Goal: Task Accomplishment & Management: Manage account settings

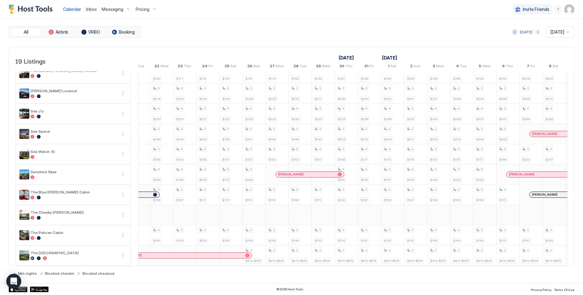
click at [535, 31] on button "Next month" at bounding box center [538, 32] width 6 height 6
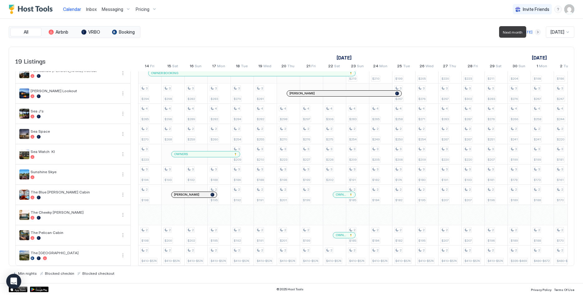
click at [535, 31] on button "Next month" at bounding box center [538, 32] width 6 height 6
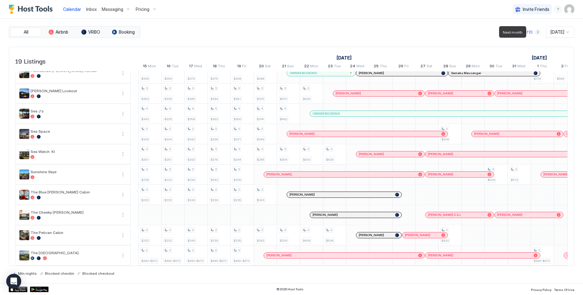
click at [535, 31] on button "Next month" at bounding box center [538, 32] width 6 height 6
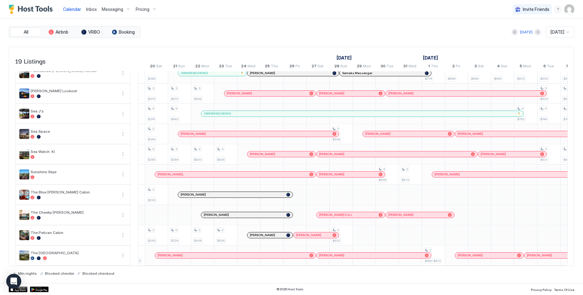
click at [237, 112] on div "OWNER BOOKING" at bounding box center [359, 114] width 311 height 4
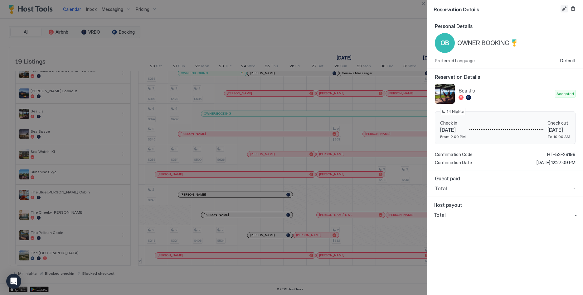
click at [564, 7] on button "Edit reservation" at bounding box center [564, 8] width 7 height 7
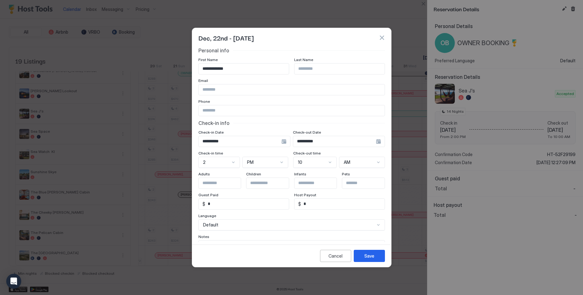
click at [285, 143] on div "**********" at bounding box center [244, 141] width 92 height 11
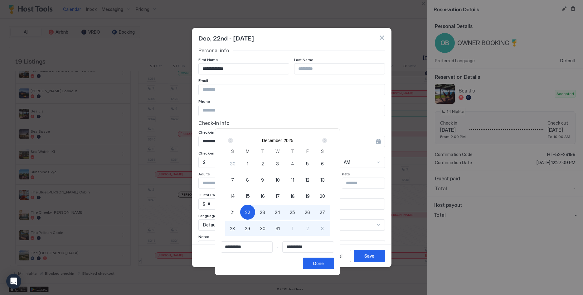
click at [310, 213] on span "26" at bounding box center [307, 212] width 5 height 7
type input "**********"
click at [327, 248] on input "**********" at bounding box center [308, 247] width 51 height 11
click at [327, 140] on div "Next" at bounding box center [324, 140] width 5 height 5
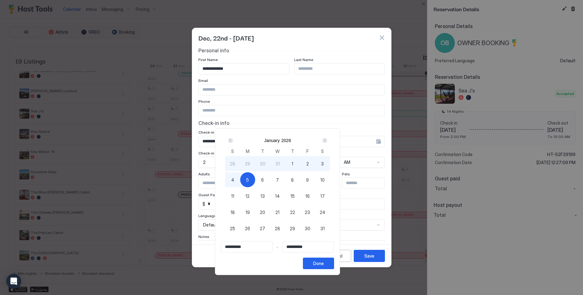
click at [240, 177] on div "4" at bounding box center [232, 179] width 15 height 15
type input "**********"
click at [334, 267] on button "Done" at bounding box center [318, 264] width 31 height 12
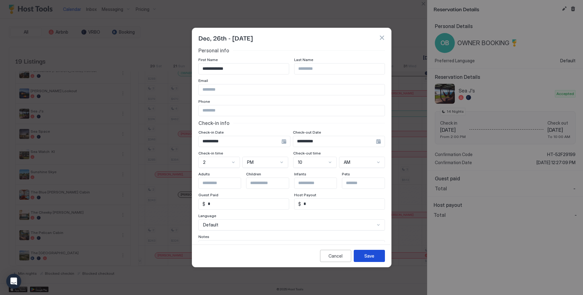
click at [364, 253] on button "Save" at bounding box center [369, 256] width 31 height 12
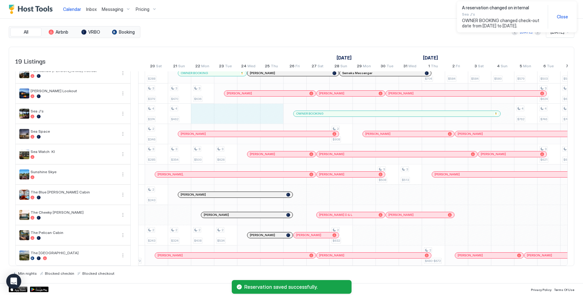
drag, startPoint x: 275, startPoint y: 113, endPoint x: 204, endPoint y: 112, distance: 70.8
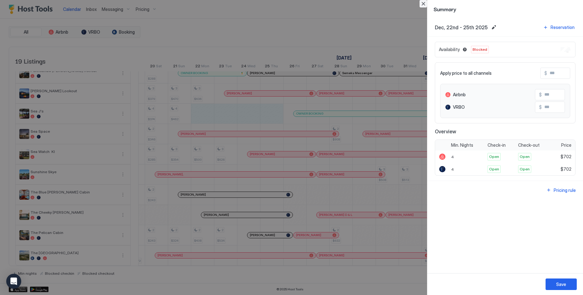
click at [424, 2] on button "Close" at bounding box center [423, 3] width 7 height 7
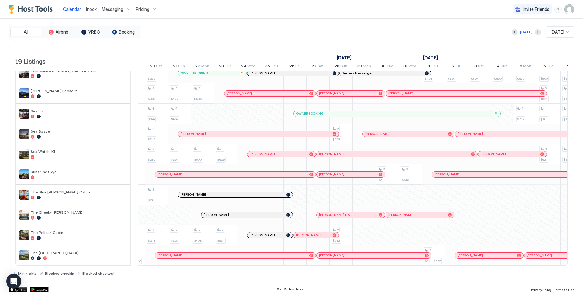
drag, startPoint x: 284, startPoint y: 110, endPoint x: 226, endPoint y: 113, distance: 57.8
drag, startPoint x: 203, startPoint y: 112, endPoint x: 281, endPoint y: 115, distance: 78.3
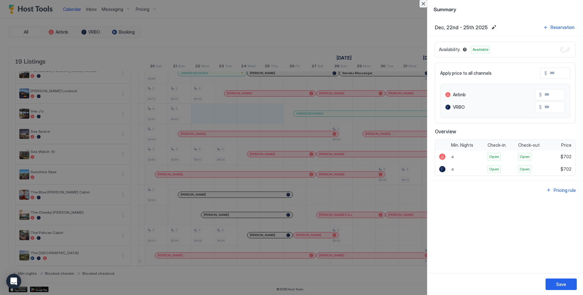
click at [420, 4] on button "Close" at bounding box center [423, 3] width 7 height 7
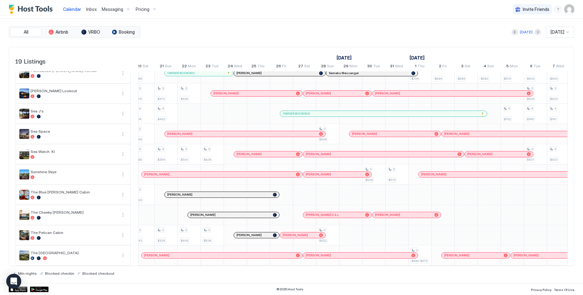
scroll to position [0, 240]
drag, startPoint x: 323, startPoint y: 131, endPoint x: 356, endPoint y: 133, distance: 33.4
click at [356, 133] on div "3 $248 3 $366 3 $474 3 $235 4 $385 3 $281 3 $250 2 $210 3 $280 4 $279 2 $248 3 …" at bounding box center [580, 70] width 1362 height 391
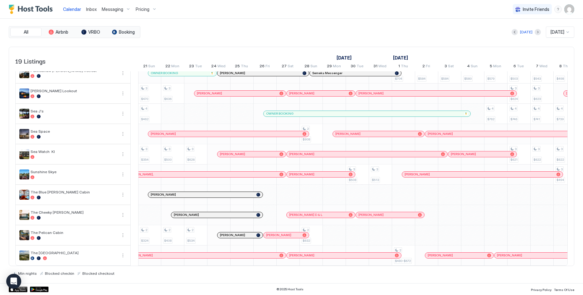
scroll to position [0, 270]
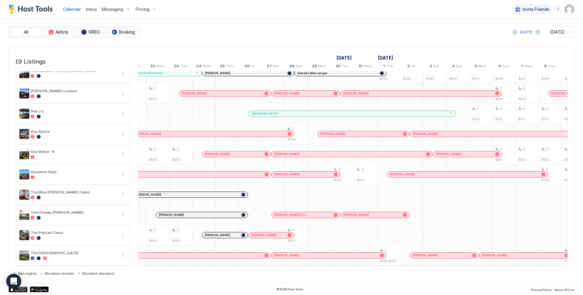
click at [462, 117] on div "3 $248 3 $366 3 $474 3 $235 4 $385 3 $281 3 $250 2 $210 3 $280 4 $279 2 $248 3 …" at bounding box center [550, 70] width 1362 height 391
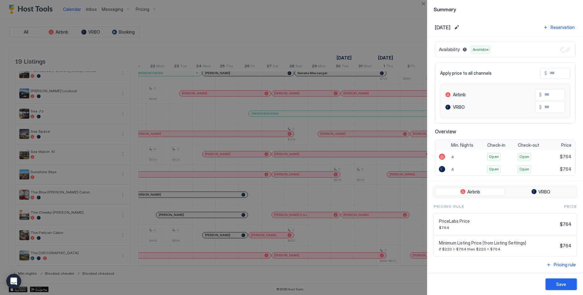
click at [559, 279] on button "Save" at bounding box center [561, 285] width 31 height 12
click at [561, 283] on icon "loading" at bounding box center [561, 285] width 6 height 6
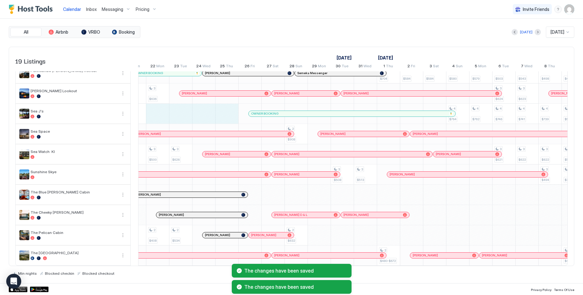
drag, startPoint x: 232, startPoint y: 115, endPoint x: 161, endPoint y: 112, distance: 71.8
click at [161, 112] on div "3 $248 3 $366 3 $474 3 $235 4 $385 3 $281 3 $250 2 $210 3 $280 4 $279 2 $248 3 …" at bounding box center [550, 70] width 1362 height 391
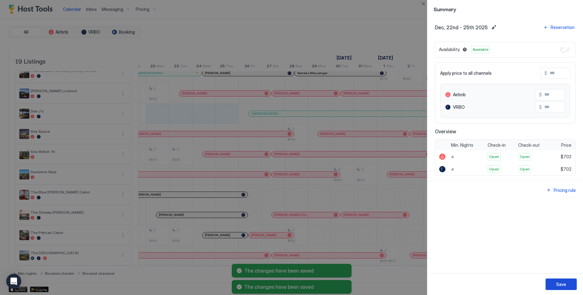
drag, startPoint x: 560, startPoint y: 286, endPoint x: 557, endPoint y: 284, distance: 3.6
click at [559, 286] on div "Save" at bounding box center [561, 284] width 10 height 7
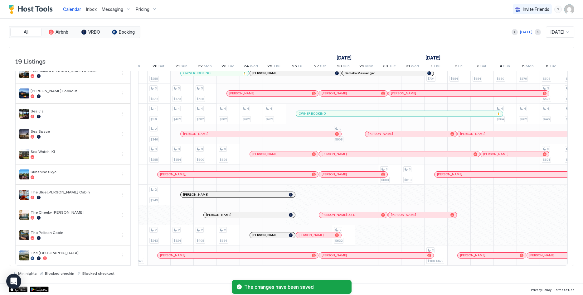
scroll to position [0, 204]
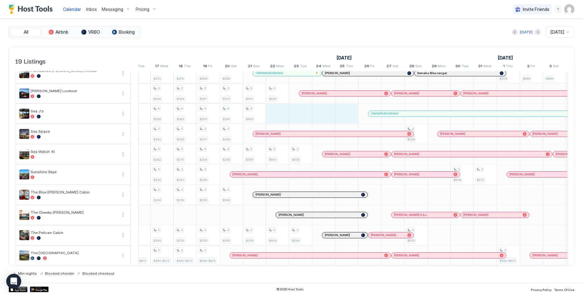
drag, startPoint x: 275, startPoint y: 115, endPoint x: 341, endPoint y: 115, distance: 65.5
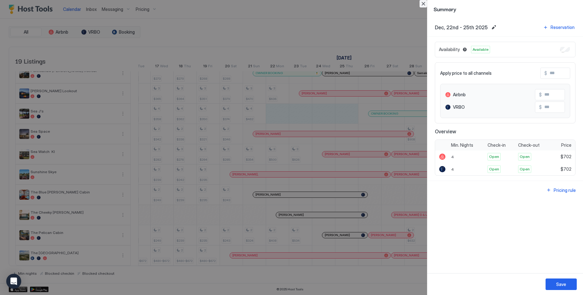
click at [425, 2] on button "Close" at bounding box center [423, 3] width 7 height 7
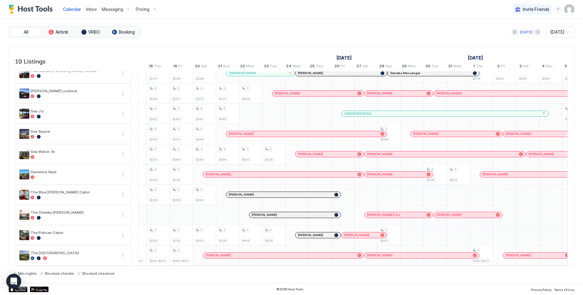
scroll to position [0, 180]
click at [403, 215] on div "[PERSON_NAME] D & L" at bounding box center [392, 215] width 57 height 4
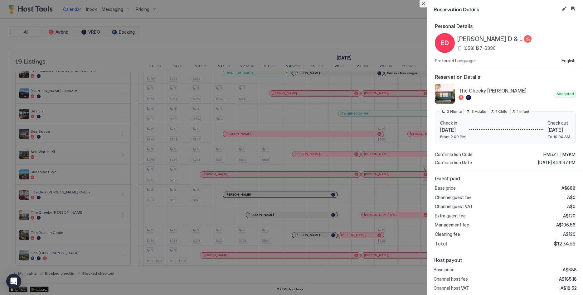
click at [424, 2] on button "Close" at bounding box center [423, 3] width 7 height 7
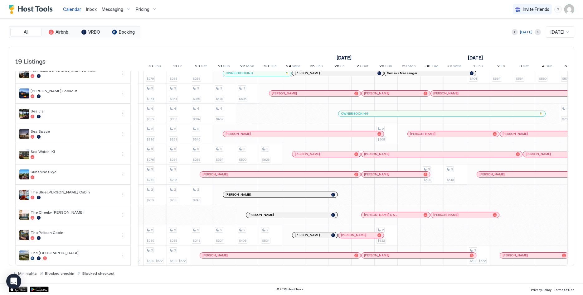
click at [240, 255] on div "[PERSON_NAME]" at bounding box center [276, 256] width 149 height 4
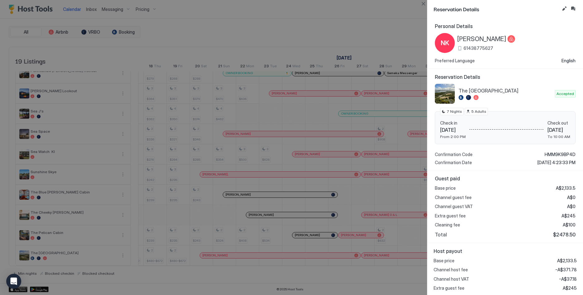
scroll to position [20, 0]
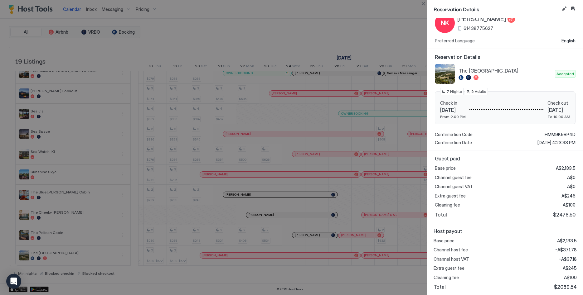
click at [427, 4] on div "Reservation Details Personal Details NK [PERSON_NAME] 61438775627 Preferred Lan…" at bounding box center [505, 147] width 156 height 295
click at [424, 3] on button "Close" at bounding box center [423, 3] width 7 height 7
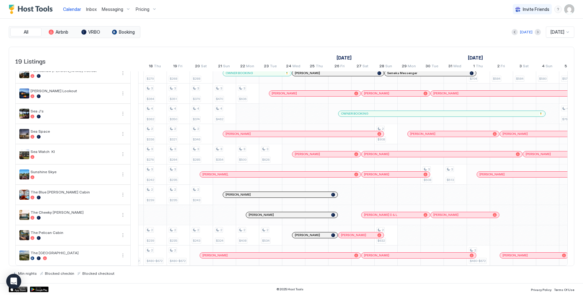
click at [386, 258] on div "[PERSON_NAME]" at bounding box center [419, 256] width 114 height 6
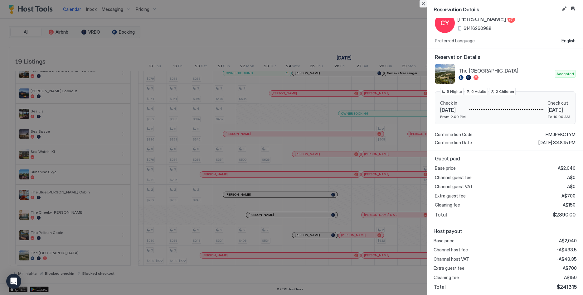
click at [419, 0] on div at bounding box center [291, 147] width 583 height 295
click at [420, 6] on button "Close" at bounding box center [423, 3] width 7 height 7
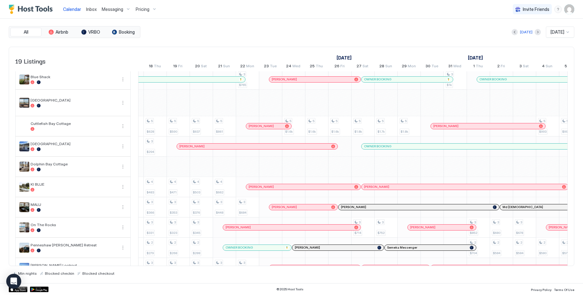
scroll to position [0, 0]
